Goal: Navigation & Orientation: Find specific page/section

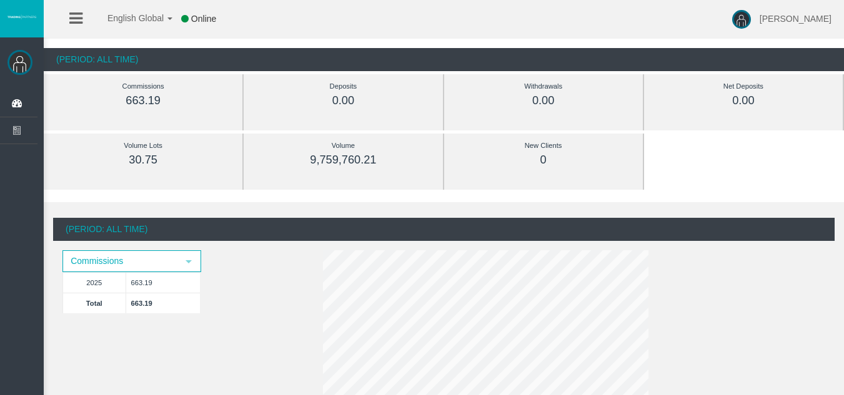
scroll to position [125, 0]
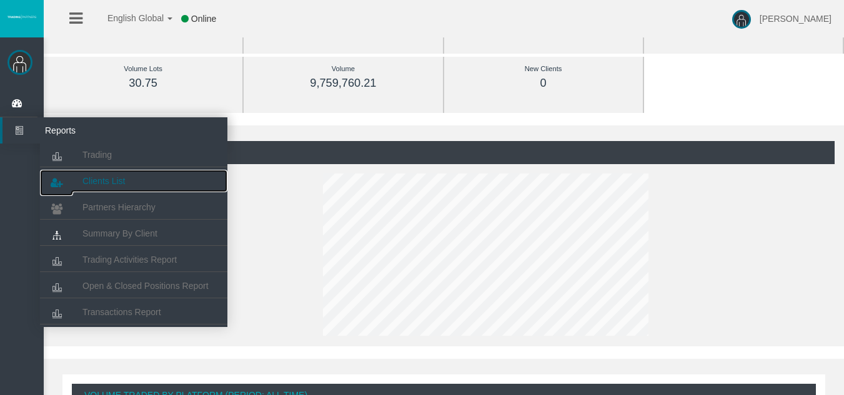
click at [102, 176] on link "Clients List" at bounding box center [133, 181] width 187 height 22
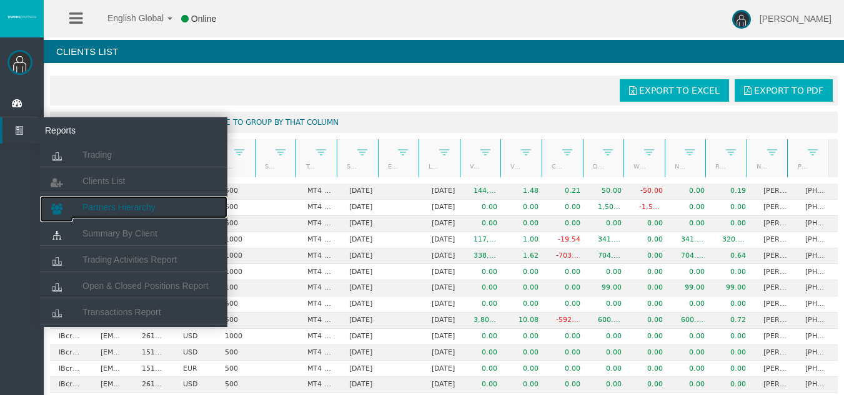
click at [90, 198] on link "Partners Hierarchy" at bounding box center [133, 207] width 187 height 22
